Goal: Transaction & Acquisition: Purchase product/service

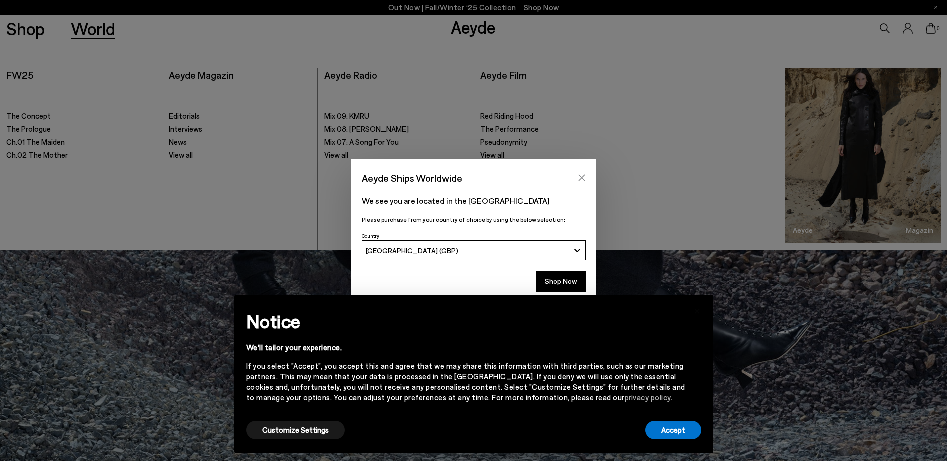
click at [579, 181] on icon "Close" at bounding box center [581, 178] width 8 height 8
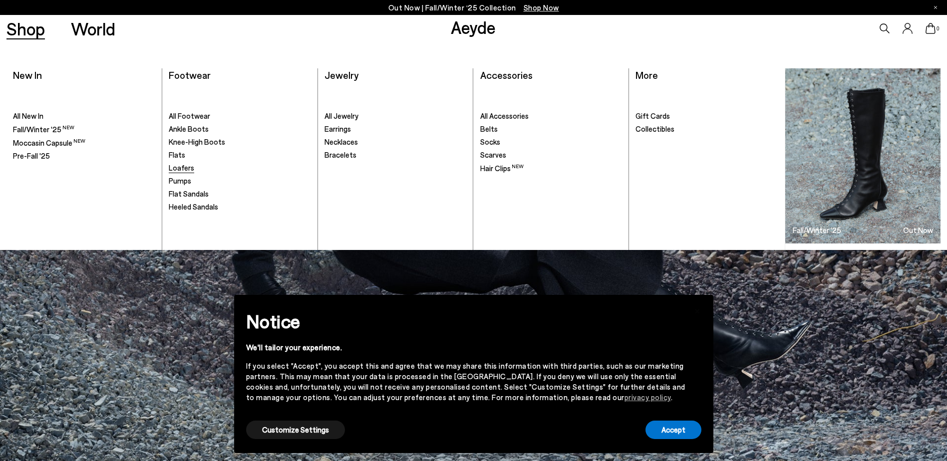
click at [178, 166] on span "Loafers" at bounding box center [181, 167] width 25 height 9
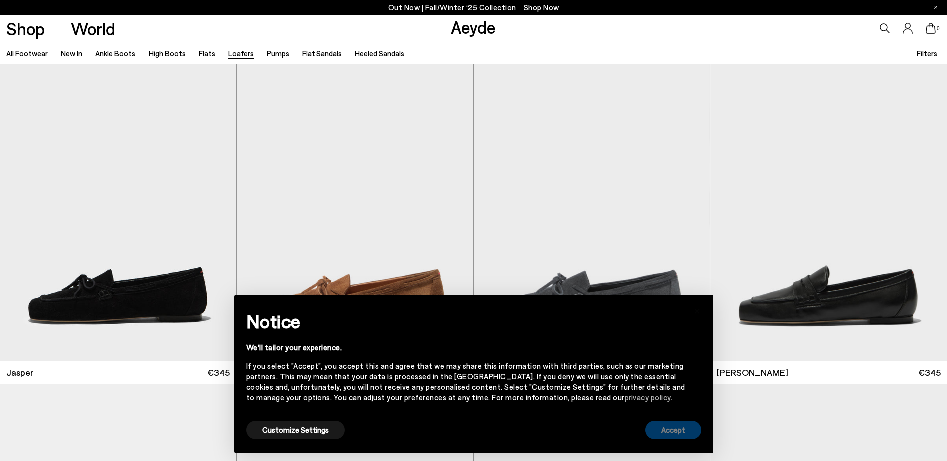
click at [690, 430] on button "Accept" at bounding box center [673, 430] width 56 height 18
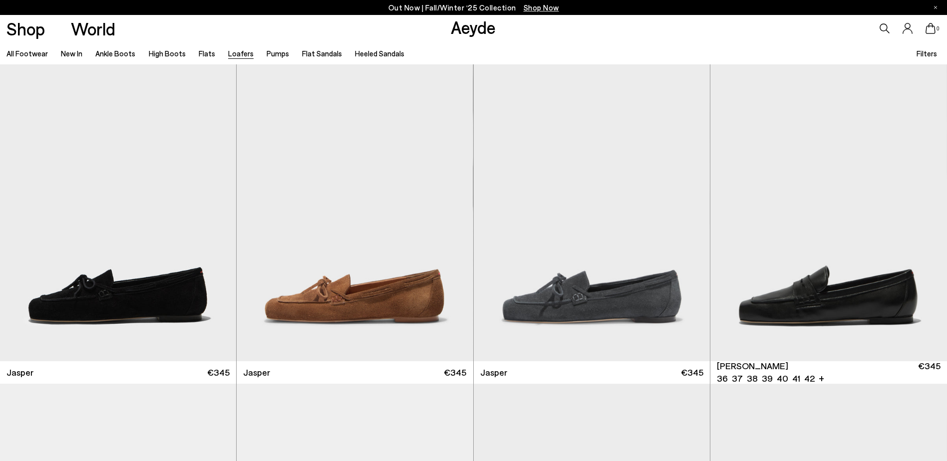
click at [843, 280] on img "1 / 6" at bounding box center [828, 212] width 237 height 297
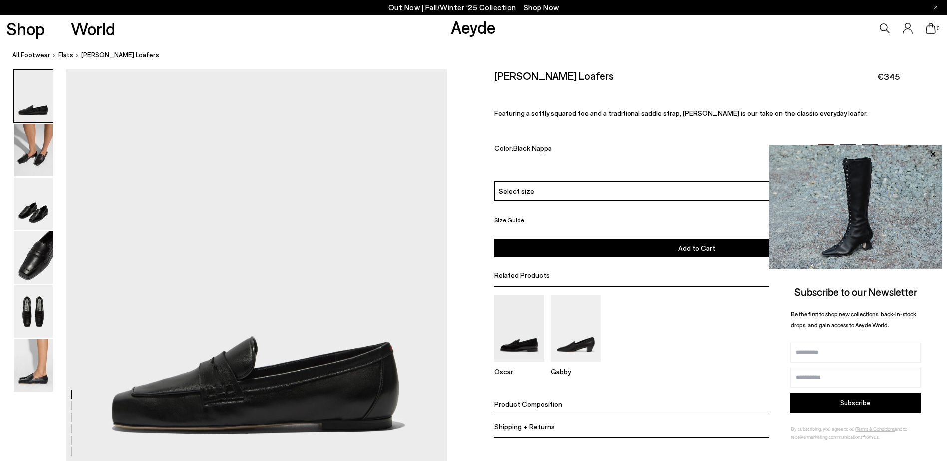
scroll to position [100, 0]
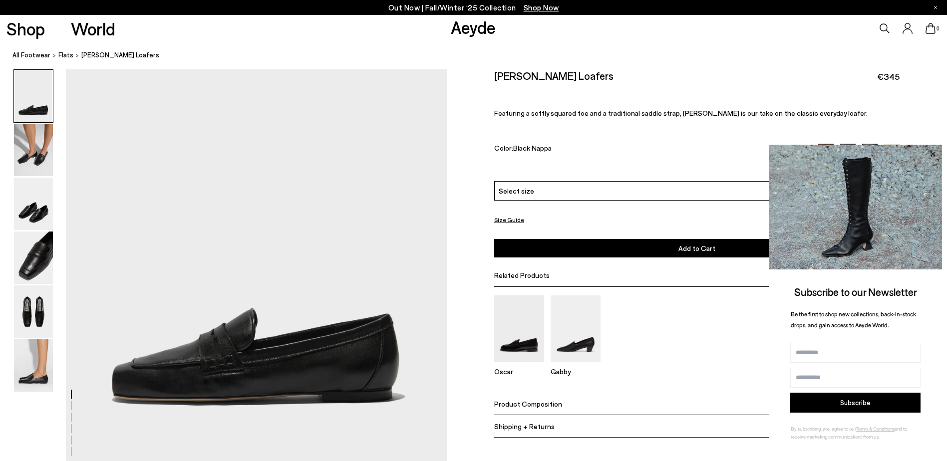
click at [931, 155] on icon at bounding box center [932, 153] width 5 height 5
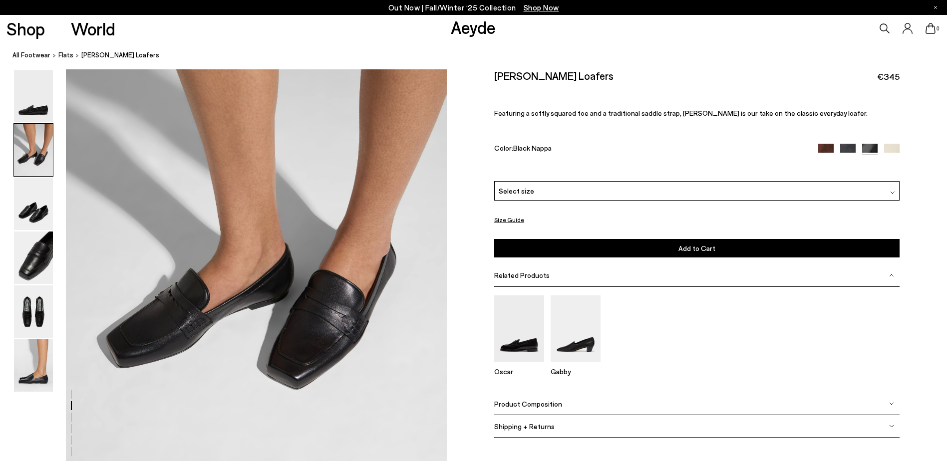
scroll to position [399, 0]
